Goal: Task Accomplishment & Management: Complete application form

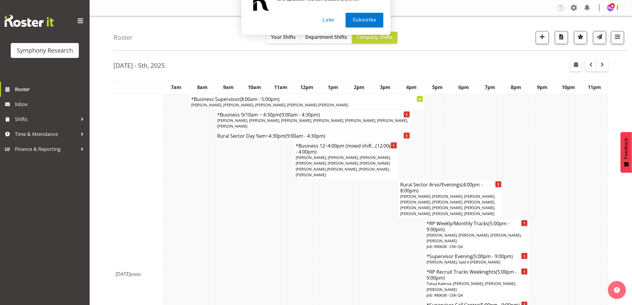
click at [322, 38] on button "Later" at bounding box center [328, 38] width 27 height 15
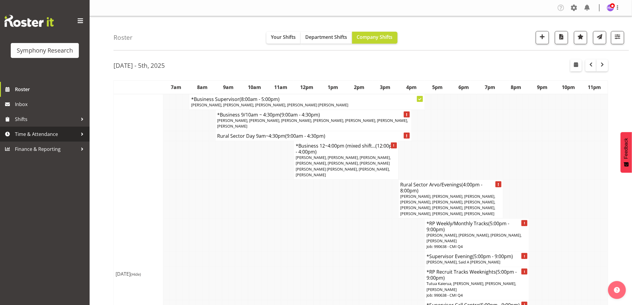
click at [40, 136] on span "Time & Attendance" at bounding box center [46, 134] width 63 height 9
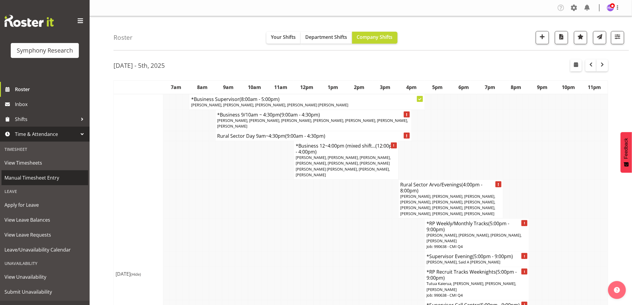
click at [56, 180] on span "Manual Timesheet Entry" at bounding box center [44, 177] width 81 height 9
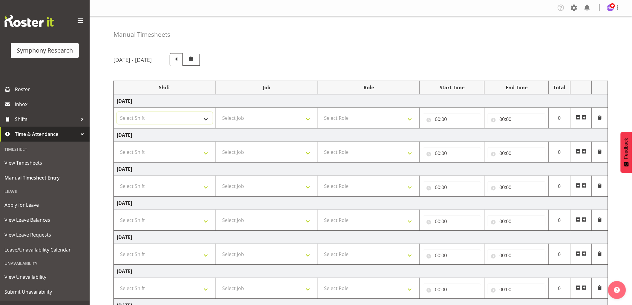
click at [130, 115] on select "Select Shift !!Weekend Residential (Roster IT Shift Label) *Business 9/10am ~ 4…" at bounding box center [165, 118] width 96 height 12
select select "1607"
click at [117, 112] on select "Select Shift !!Weekend Residential (Roster IT Shift Label) *Business 9/10am ~ 4…" at bounding box center [165, 118] width 96 height 12
drag, startPoint x: 270, startPoint y: 118, endPoint x: 262, endPoint y: 121, distance: 8.4
click at [270, 118] on select "Select Job 550060 IF Admin 553492 World Poll Aus Wave 2 Main 2025 553493 World …" at bounding box center [267, 118] width 96 height 12
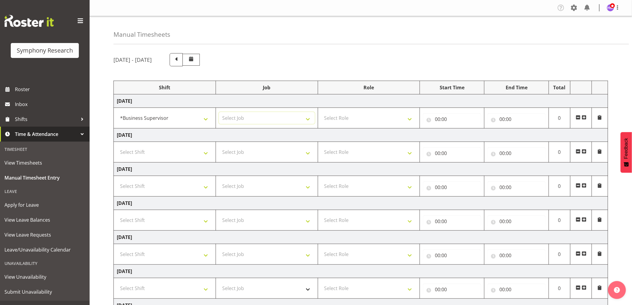
select select "760"
click at [219, 112] on select "Select Job 550060 IF Admin 553492 World Poll Aus Wave 2 Main 2025 553493 World …" at bounding box center [267, 118] width 96 height 12
click at [380, 113] on select "Select Role Supervisor Interviewing Briefing" at bounding box center [369, 118] width 96 height 12
select select "45"
click at [321, 112] on select "Select Role Supervisor Interviewing Briefing" at bounding box center [369, 118] width 96 height 12
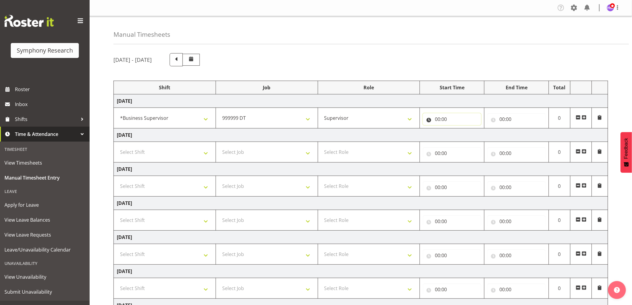
click at [437, 118] on input "00:00" at bounding box center [452, 119] width 58 height 12
drag, startPoint x: 461, startPoint y: 137, endPoint x: 521, endPoint y: 123, distance: 62.0
click at [468, 134] on select "00 01 02 03 04 05 06 07 08 09 10 11 12 13 14 15 16 17 18 19 20 21 22 23" at bounding box center [463, 135] width 13 height 12
select select "9"
click at [457, 129] on select "00 01 02 03 04 05 06 07 08 09 10 11 12 13 14 15 16 17 18 19 20 21 22 23" at bounding box center [463, 135] width 13 height 12
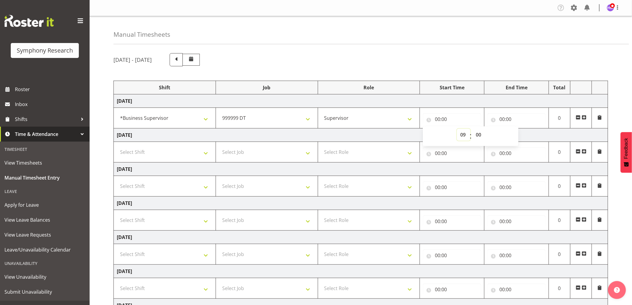
type input "09:00"
drag, startPoint x: 479, startPoint y: 134, endPoint x: 482, endPoint y: 148, distance: 14.4
click at [479, 135] on select "00 01 02 03 04 05 06 07 08 09 10 11 12 13 14 15 16 17 18 19 20 21 22 23 24 25 2…" at bounding box center [479, 135] width 13 height 12
select select "50"
click at [473, 129] on select "00 01 02 03 04 05 06 07 08 09 10 11 12 13 14 15 16 17 18 19 20 21 22 23 24 25 2…" at bounding box center [479, 135] width 13 height 12
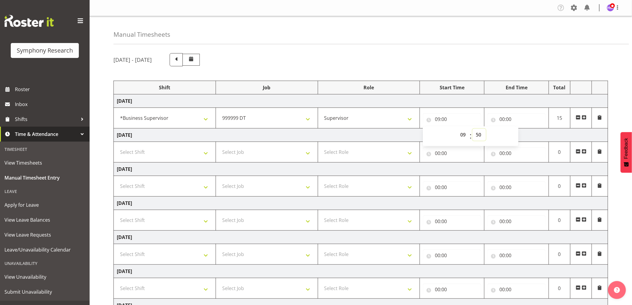
type input "09:50"
click at [505, 118] on input "00:00" at bounding box center [517, 119] width 58 height 12
click at [533, 133] on select "00 01 02 03 04 05 06 07 08 09 10 11 12 13 14 15 16 17 18 19 20 21 22 23" at bounding box center [528, 135] width 13 height 12
select select "10"
click at [522, 129] on select "00 01 02 03 04 05 06 07 08 09 10 11 12 13 14 15 16 17 18 19 20 21 22 23" at bounding box center [528, 135] width 13 height 12
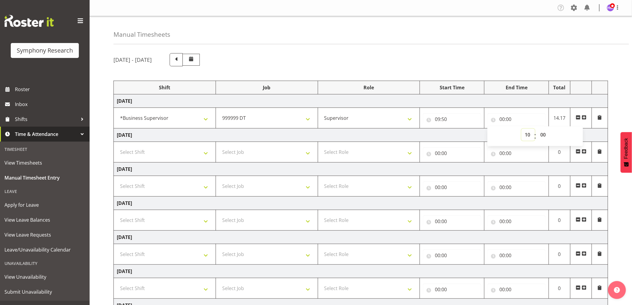
type input "10:00"
click at [544, 137] on select "00 01 02 03 04 05 06 07 08 09 10 11 12 13 14 15 16 17 18 19 20 21 22 23 24 25 2…" at bounding box center [543, 135] width 13 height 12
select select "10"
click at [537, 129] on select "00 01 02 03 04 05 06 07 08 09 10 11 12 13 14 15 16 17 18 19 20 21 22 23 24 25 2…" at bounding box center [543, 135] width 13 height 12
type input "10:10"
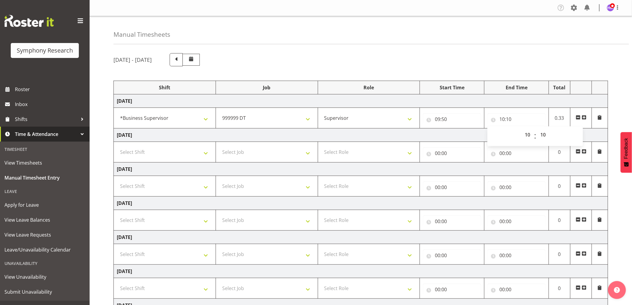
click at [586, 118] on span at bounding box center [584, 117] width 5 height 5
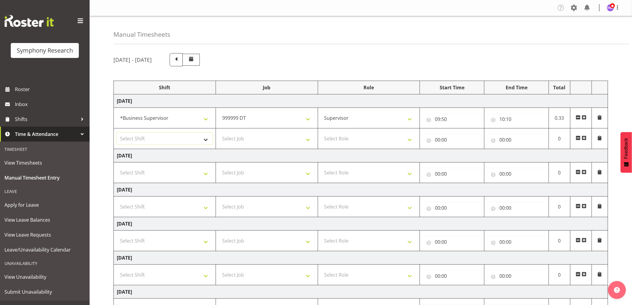
click at [185, 136] on select "Select Shift !!Weekend Residential (Roster IT Shift Label) *Business 9/10am ~ 4…" at bounding box center [165, 139] width 96 height 12
select select "1607"
click at [117, 133] on select "Select Shift !!Weekend Residential (Roster IT Shift Label) *Business 9/10am ~ 4…" at bounding box center [165, 139] width 96 height 12
click at [265, 143] on select "Select Job 550060 IF Admin 553492 World Poll Aus Wave 2 Main 2025 553493 World …" at bounding box center [267, 139] width 96 height 12
select select "743"
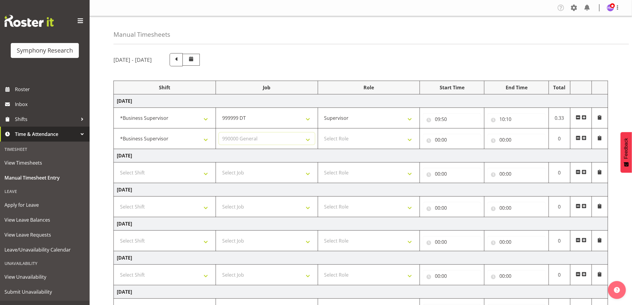
click at [219, 133] on select "Select Job 550060 IF Admin 553492 World Poll Aus Wave 2 Main 2025 553493 World …" at bounding box center [267, 139] width 96 height 12
click at [354, 134] on select "Select Role Supervisor Interviewing Briefing" at bounding box center [369, 139] width 96 height 12
select select "45"
click at [321, 133] on select "Select Role Supervisor Interviewing Briefing" at bounding box center [369, 139] width 96 height 12
click at [435, 144] on input "00:00" at bounding box center [452, 140] width 58 height 12
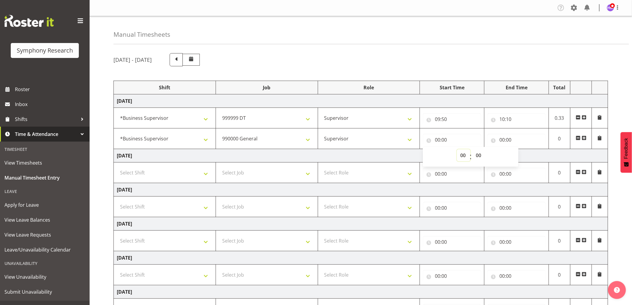
click at [468, 157] on select "00 01 02 03 04 05 06 07 08 09 10 11 12 13 14 15 16 17 18 19 20 21 22 23" at bounding box center [463, 155] width 13 height 12
select select "10"
click at [457, 149] on select "00 01 02 03 04 05 06 07 08 09 10 11 12 13 14 15 16 17 18 19 20 21 22 23" at bounding box center [463, 155] width 13 height 12
type input "10:00"
click at [482, 156] on select "00 01 02 03 04 05 06 07 08 09 10 11 12 13 14 15 16 17 18 19 20 21 22 23 24 25 2…" at bounding box center [479, 155] width 13 height 12
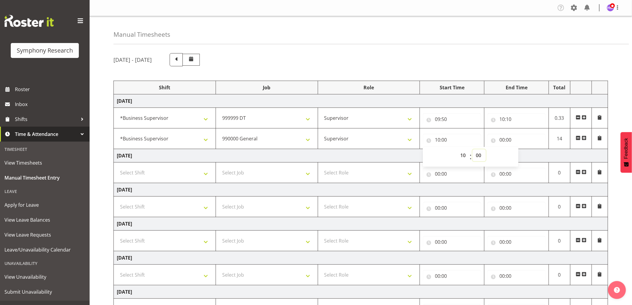
select select "10"
click at [473, 149] on select "00 01 02 03 04 05 06 07 08 09 10 11 12 13 14 15 16 17 18 19 20 21 22 23 24 25 2…" at bounding box center [479, 155] width 13 height 12
type input "10:10"
click at [505, 138] on input "00:00" at bounding box center [517, 140] width 58 height 12
click at [521, 158] on div "00 01 02 03 04 05 06 07 08 09 10 11 12 13 14 15 16 17 18 19 20 21 22 23" at bounding box center [527, 156] width 13 height 15
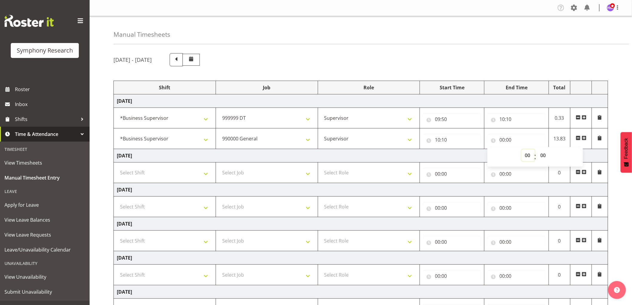
click at [523, 158] on select "00 01 02 03 04 05 06 07 08 09 10 11 12 13 14 15 16 17 18 19 20 21 22 23" at bounding box center [528, 155] width 13 height 12
select select "10"
click at [522, 149] on select "00 01 02 03 04 05 06 07 08 09 10 11 12 13 14 15 16 17 18 19 20 21 22 23" at bounding box center [528, 155] width 13 height 12
type input "10:00"
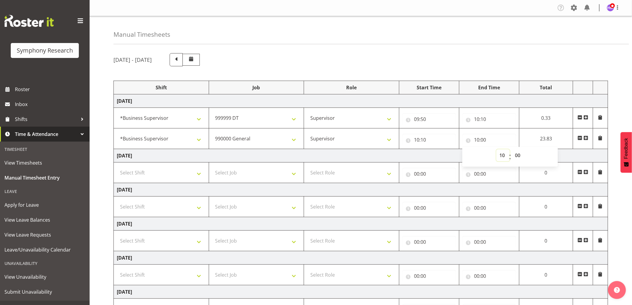
drag, startPoint x: 503, startPoint y: 157, endPoint x: 509, endPoint y: 157, distance: 6.0
click at [505, 157] on select "00 01 02 03 04 05 06 07 08 09 10 11 12 13 14 15 16 17 18 19 20 21 22 23" at bounding box center [503, 155] width 13 height 12
select select "11"
click at [510, 149] on select "00 01 02 03 04 05 06 07 08 09 10 11 12 13 14 15 16 17 18 19 20 21 22 23" at bounding box center [503, 155] width 13 height 12
type input "11:00"
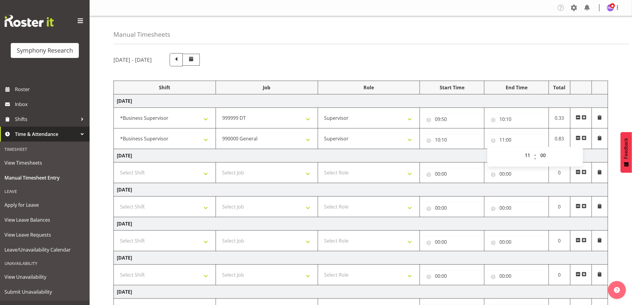
click at [553, 158] on div "00 01 02 03 04 05 06 07 08 09 10 11 12 13 14 15 16 17 18 19 20 21 22 23 : 00 01…" at bounding box center [536, 156] width 96 height 15
drag, startPoint x: 548, startPoint y: 157, endPoint x: 552, endPoint y: 169, distance: 12.2
click at [550, 157] on select "00 01 02 03 04 05 06 07 08 09 10 11 12 13 14 15 16 17 18 19 20 21 22 23 24 25 2…" at bounding box center [543, 155] width 13 height 12
select select "35"
click at [537, 149] on select "00 01 02 03 04 05 06 07 08 09 10 11 12 13 14 15 16 17 18 19 20 21 22 23 24 25 2…" at bounding box center [543, 155] width 13 height 12
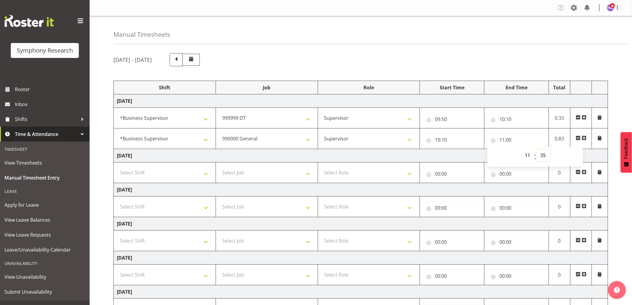
type input "11:35"
click at [488, 57] on div "September 29th - October 5th 2025" at bounding box center [361, 59] width 495 height 13
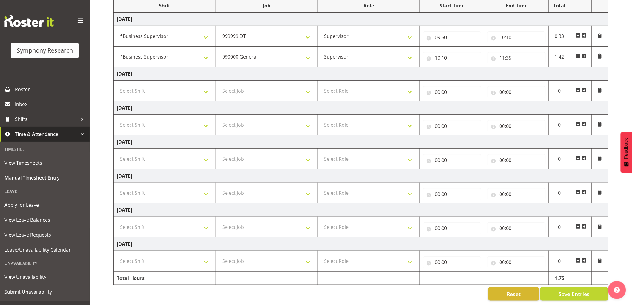
scroll to position [88, 0]
click at [575, 290] on span "Save Entries" at bounding box center [574, 294] width 31 height 8
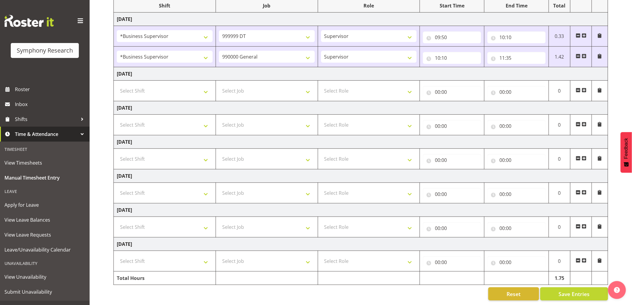
click at [585, 54] on span at bounding box center [584, 56] width 5 height 5
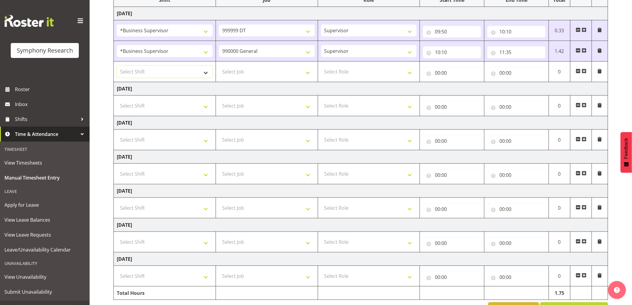
click at [192, 73] on select "Select Shift !!Weekend Residential (Roster IT Shift Label) *Business 9/10am ~ 4…" at bounding box center [165, 72] width 96 height 12
select select "1607"
click at [117, 66] on select "Select Shift !!Weekend Residential (Roster IT Shift Label) *Business 9/10am ~ 4…" at bounding box center [165, 72] width 96 height 12
click at [260, 73] on select "Select Job 550060 IF Admin 553492 World Poll Aus Wave 2 Main 2025 553493 World …" at bounding box center [267, 72] width 96 height 12
select select "10527"
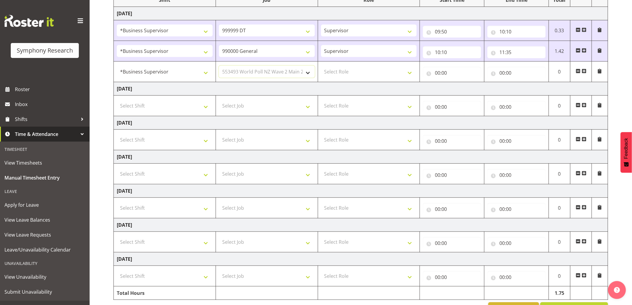
click at [219, 66] on select "Select Job 550060 IF Admin 553492 World Poll Aus Wave 2 Main 2025 553493 World …" at bounding box center [267, 72] width 96 height 12
click at [355, 78] on td "Select Role Supervisor Interviewing Briefing" at bounding box center [369, 72] width 102 height 21
drag, startPoint x: 345, startPoint y: 74, endPoint x: 342, endPoint y: 77, distance: 4.2
click at [345, 74] on select "Select Role Supervisor Interviewing Briefing" at bounding box center [369, 72] width 96 height 12
select select "45"
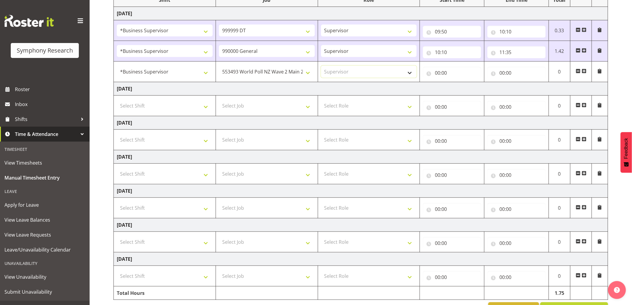
click at [321, 66] on select "Select Role Supervisor Interviewing Briefing" at bounding box center [369, 72] width 96 height 12
click at [441, 74] on input "00:00" at bounding box center [452, 73] width 58 height 12
drag, startPoint x: 461, startPoint y: 85, endPoint x: 466, endPoint y: 79, distance: 7.3
click at [461, 84] on select "00 01 02 03 04 05 06 07 08 09 10 11 12 13 14 15 16 17 18 19 20 21 22 23" at bounding box center [463, 88] width 13 height 12
select select "11"
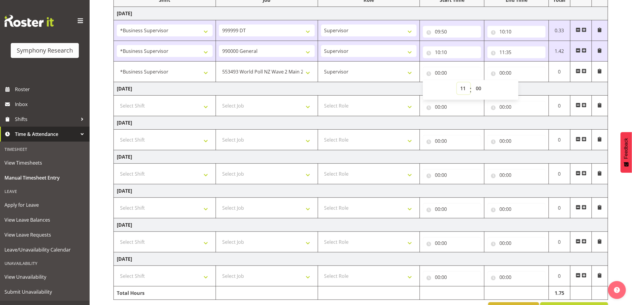
click at [457, 82] on select "00 01 02 03 04 05 06 07 08 09 10 11 12 13 14 15 16 17 18 19 20 21 22 23" at bounding box center [463, 88] width 13 height 12
type input "11:00"
drag, startPoint x: 480, startPoint y: 86, endPoint x: 484, endPoint y: 91, distance: 7.0
click at [480, 86] on select "00 01 02 03 04 05 06 07 08 09 10 11 12 13 14 15 16 17 18 19 20 21 22 23 24 25 2…" at bounding box center [479, 88] width 13 height 12
select select "35"
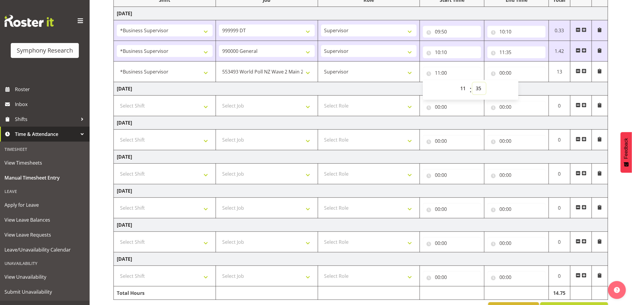
click at [473, 82] on select "00 01 02 03 04 05 06 07 08 09 10 11 12 13 14 15 16 17 18 19 20 21 22 23 24 25 2…" at bounding box center [479, 88] width 13 height 12
type input "11:35"
click at [508, 73] on input "00:00" at bounding box center [517, 73] width 58 height 12
click at [534, 85] on select "00 01 02 03 04 05 06 07 08 09 10 11 12 13 14 15 16 17 18 19 20 21 22 23" at bounding box center [528, 88] width 13 height 12
select select "11"
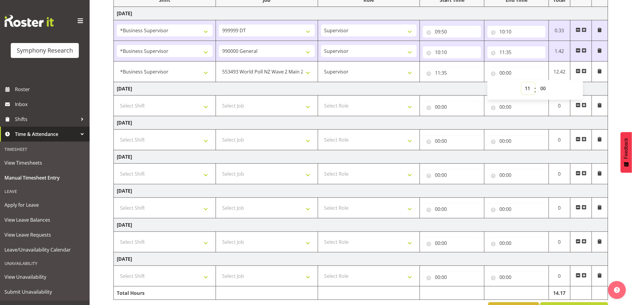
click at [522, 82] on select "00 01 02 03 04 05 06 07 08 09 10 11 12 13 14 15 16 17 18 19 20 21 22 23" at bounding box center [528, 88] width 13 height 12
type input "11:00"
click at [541, 91] on select "00 01 02 03 04 05 06 07 08 09 10 11 12 13 14 15 16 17 18 19 20 21 22 23 24 25 2…" at bounding box center [543, 88] width 13 height 12
select select "43"
click at [537, 82] on select "00 01 02 03 04 05 06 07 08 09 10 11 12 13 14 15 16 17 18 19 20 21 22 23 24 25 2…" at bounding box center [543, 88] width 13 height 12
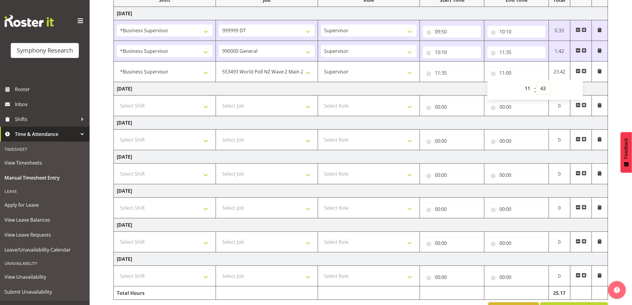
type input "11:43"
click at [587, 72] on span at bounding box center [584, 71] width 5 height 5
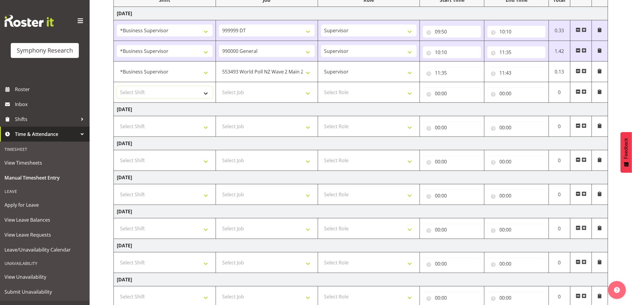
click at [171, 96] on select "Select Shift !!Weekend Residential (Roster IT Shift Label) *Business 9/10am ~ 4…" at bounding box center [165, 92] width 96 height 12
select select "1607"
click at [117, 86] on select "Select Shift !!Weekend Residential (Roster IT Shift Label) *Business 9/10am ~ 4…" at bounding box center [165, 92] width 96 height 12
click at [285, 96] on select "Select Job 550060 IF Admin 553492 World Poll Aus Wave 2 Main 2025 553493 World …" at bounding box center [267, 92] width 96 height 12
select select "10499"
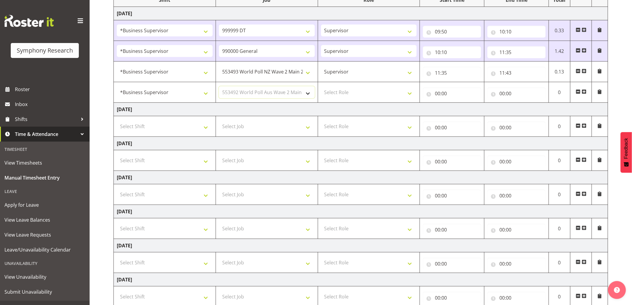
click at [219, 86] on select "Select Job 550060 IF Admin 553492 World Poll Aus Wave 2 Main 2025 553493 World …" at bounding box center [267, 92] width 96 height 12
drag, startPoint x: 380, startPoint y: 93, endPoint x: 378, endPoint y: 97, distance: 5.2
click at [380, 93] on select "Select Role Supervisor Interviewing Briefing" at bounding box center [369, 92] width 96 height 12
select select "45"
click at [321, 86] on select "Select Role Supervisor Interviewing Briefing" at bounding box center [369, 92] width 96 height 12
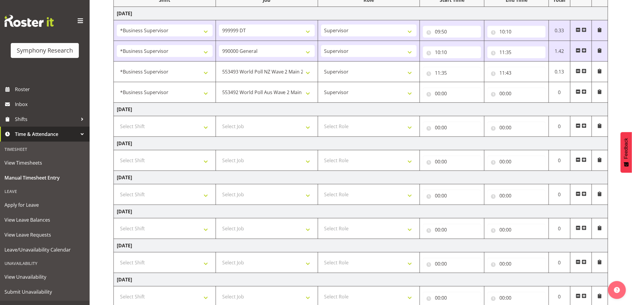
click at [439, 100] on td "00:00 00 01 02 03 04 05 06 07 08 09 10 11 12 13 14 15 16 17 18 19 20 21 22 23 :…" at bounding box center [452, 92] width 65 height 21
click at [442, 92] on input "00:00" at bounding box center [452, 94] width 58 height 12
drag, startPoint x: 465, startPoint y: 108, endPoint x: 468, endPoint y: 107, distance: 3.8
click at [465, 108] on select "00 01 02 03 04 05 06 07 08 09 10 11 12 13 14 15 16 17 18 19 20 21 22 23" at bounding box center [463, 109] width 13 height 12
select select "11"
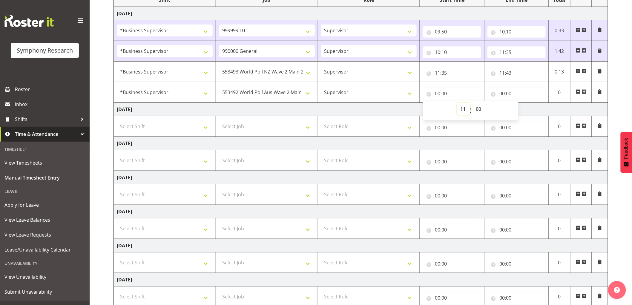
click at [457, 103] on select "00 01 02 03 04 05 06 07 08 09 10 11 12 13 14 15 16 17 18 19 20 21 22 23" at bounding box center [463, 109] width 13 height 12
type input "11:00"
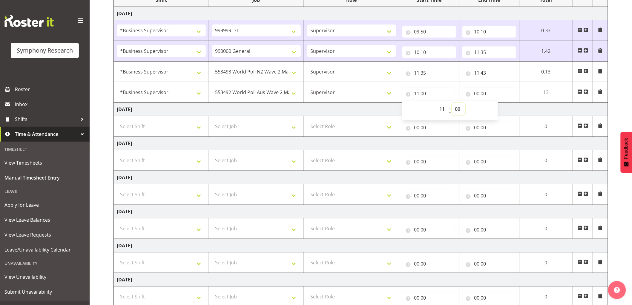
drag, startPoint x: 459, startPoint y: 108, endPoint x: 449, endPoint y: 115, distance: 12.0
click at [459, 108] on select "00 01 02 03 04 05 06 07 08 09 10 11 12 13 14 15 16 17 18 19 20 21 22 23 24 25 2…" at bounding box center [458, 109] width 13 height 12
select select "43"
click at [466, 103] on select "00 01 02 03 04 05 06 07 08 09 10 11 12 13 14 15 16 17 18 19 20 21 22 23 24 25 2…" at bounding box center [458, 109] width 13 height 12
type input "11:43"
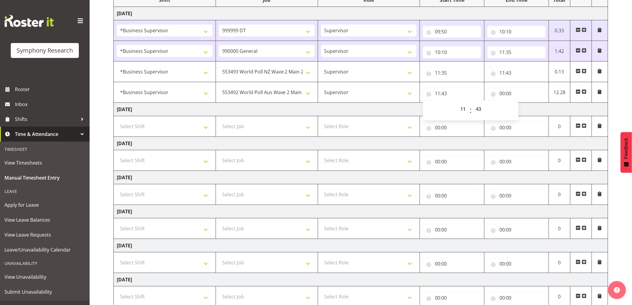
drag, startPoint x: 350, startPoint y: 107, endPoint x: 421, endPoint y: 134, distance: 75.4
click at [351, 107] on td "Tuesday 30th September 2025" at bounding box center [361, 109] width 494 height 13
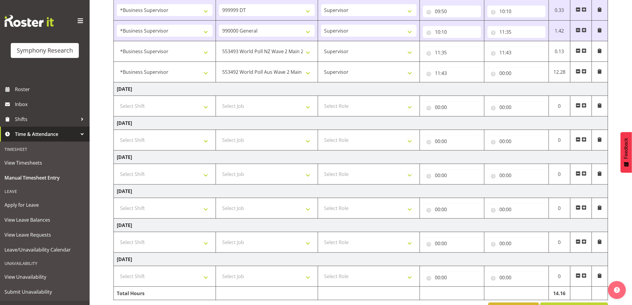
scroll to position [129, 0]
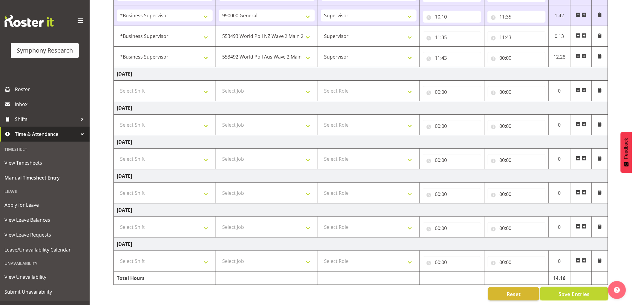
drag, startPoint x: 561, startPoint y: 291, endPoint x: 540, endPoint y: 285, distance: 21.7
click at [555, 290] on button "Save Entries" at bounding box center [575, 293] width 68 height 13
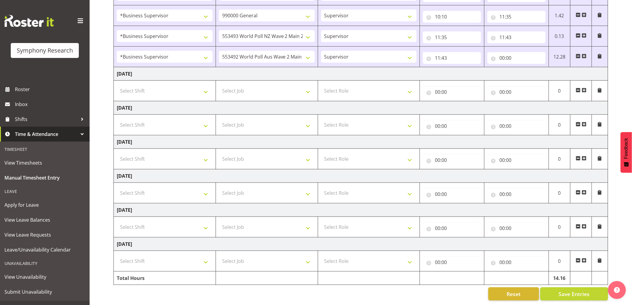
click at [211, 141] on td "Thursday 2nd October 2025" at bounding box center [361, 141] width 494 height 13
